Goal: Task Accomplishment & Management: Use online tool/utility

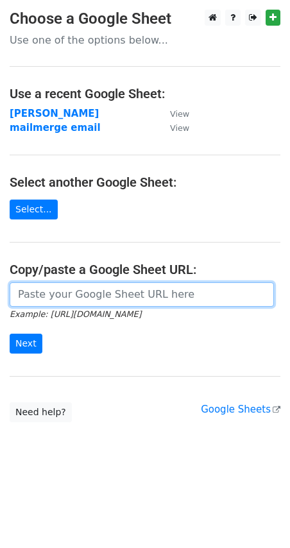
click at [69, 296] on input "url" at bounding box center [142, 294] width 264 height 24
paste input "https://docs.google.com/spreadsheets/d/1XaDXg86CYgh7PYV2MKaoDw-_o6ST8GhJzyJI1fJ…"
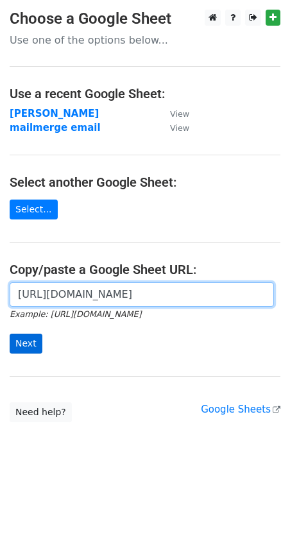
type input "https://docs.google.com/spreadsheets/d/1XaDXg86CYgh7PYV2MKaoDw-_o6ST8GhJzyJI1fJ…"
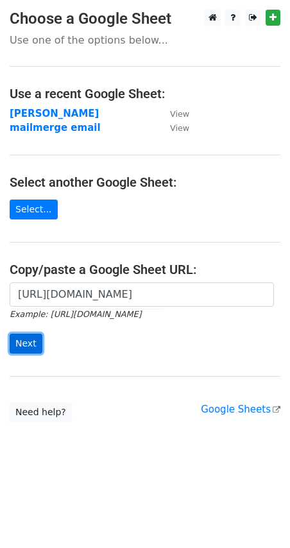
scroll to position [0, 0]
click at [34, 338] on input "Next" at bounding box center [26, 344] width 33 height 20
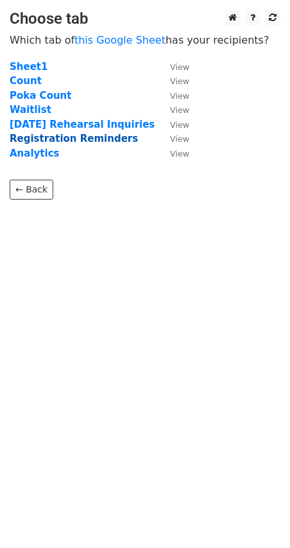
click at [44, 139] on strong "Registration Reminders" at bounding box center [74, 139] width 128 height 12
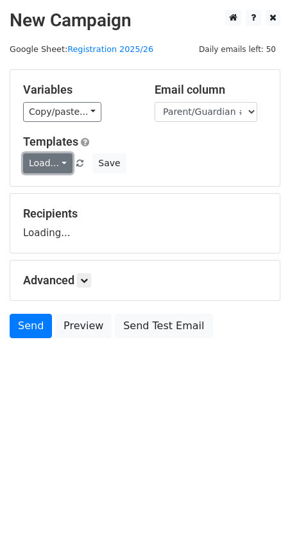
click at [51, 164] on link "Load..." at bounding box center [47, 163] width 49 height 20
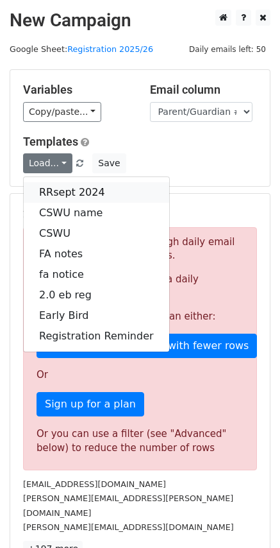
click at [68, 192] on link "RRsept 2024" at bounding box center [97, 192] width 146 height 21
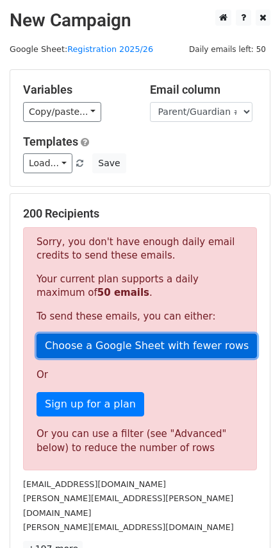
click at [117, 337] on link "Choose a Google Sheet with fewer rows" at bounding box center [147, 346] width 221 height 24
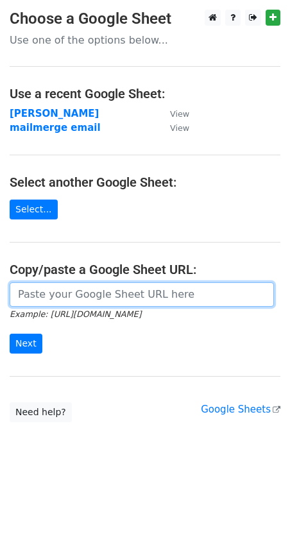
click at [83, 300] on input "url" at bounding box center [142, 294] width 264 height 24
click at [193, 297] on input "url" at bounding box center [142, 294] width 264 height 24
paste input "https://docs.google.com/spreadsheets/d/1XaDXg86CYgh7PYV2MKaoDw-_o6ST8GhJzyJI1fJ…"
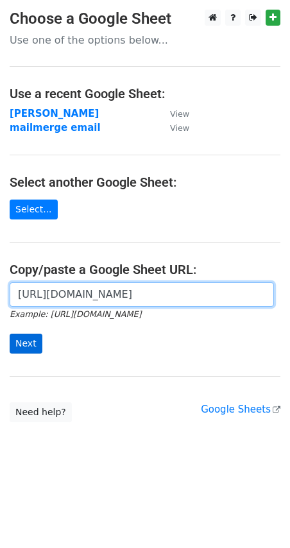
type input "https://docs.google.com/spreadsheets/d/1XaDXg86CYgh7PYV2MKaoDw-_o6ST8GhJzyJI1fJ…"
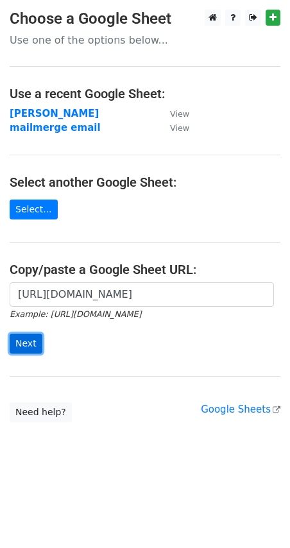
scroll to position [0, 0]
click at [21, 346] on input "Next" at bounding box center [26, 344] width 33 height 20
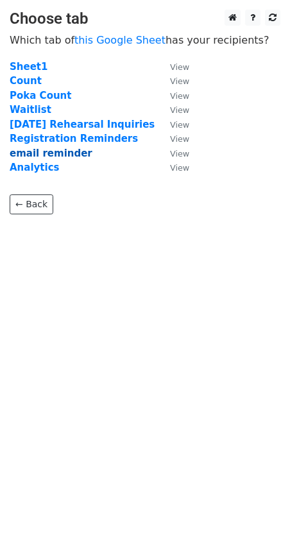
click at [65, 157] on strong "email reminder" at bounding box center [51, 154] width 83 height 12
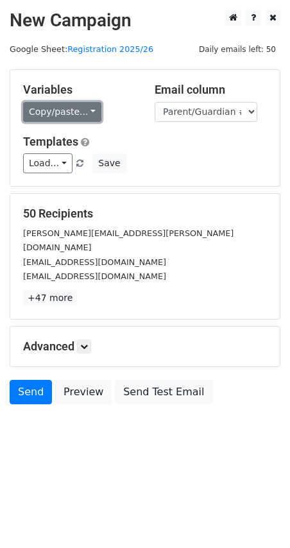
click at [53, 112] on link "Copy/paste..." at bounding box center [62, 112] width 78 height 20
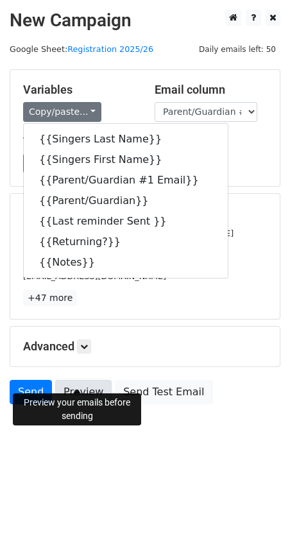
click at [78, 380] on link "Preview" at bounding box center [83, 392] width 56 height 24
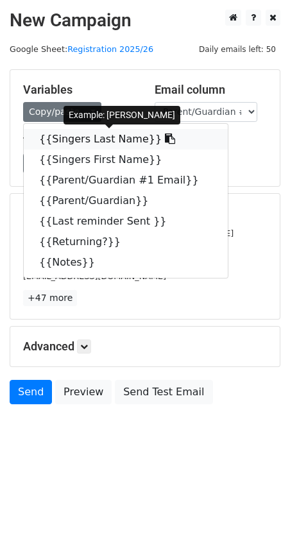
click at [165, 140] on icon at bounding box center [170, 138] width 10 height 10
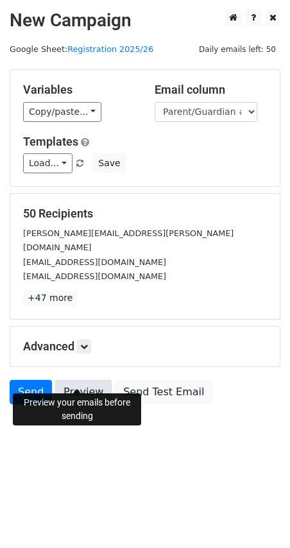
click at [95, 380] on link "Preview" at bounding box center [83, 392] width 56 height 24
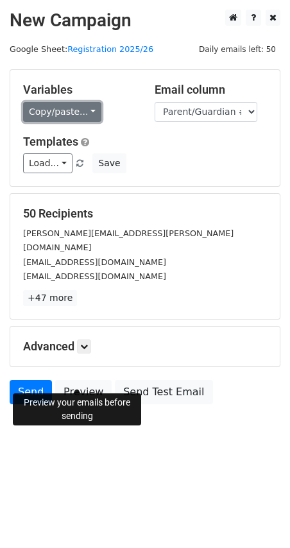
click at [72, 110] on link "Copy/paste..." at bounding box center [62, 112] width 78 height 20
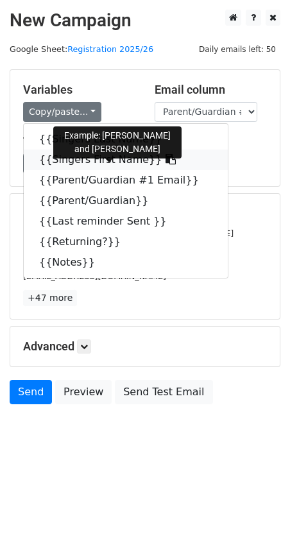
click at [80, 157] on link "{{Singers First Name}}" at bounding box center [126, 160] width 204 height 21
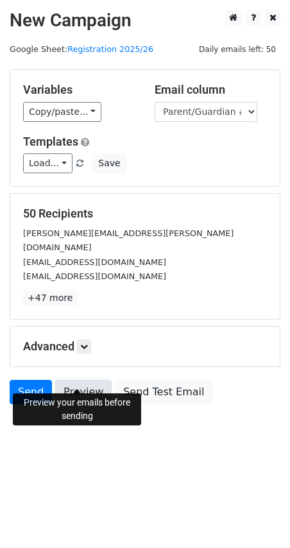
click at [83, 380] on link "Preview" at bounding box center [83, 392] width 56 height 24
click at [69, 380] on link "Preview" at bounding box center [83, 392] width 56 height 24
click at [81, 380] on link "Preview" at bounding box center [83, 392] width 56 height 24
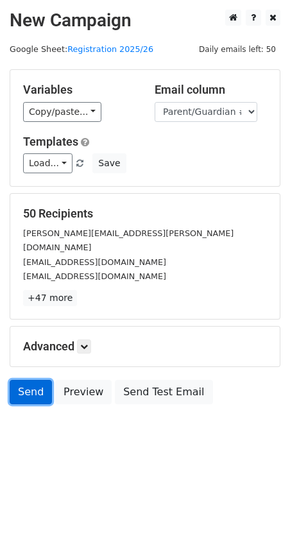
click at [44, 380] on link "Send" at bounding box center [31, 392] width 42 height 24
